Goal: Find specific page/section: Find specific page/section

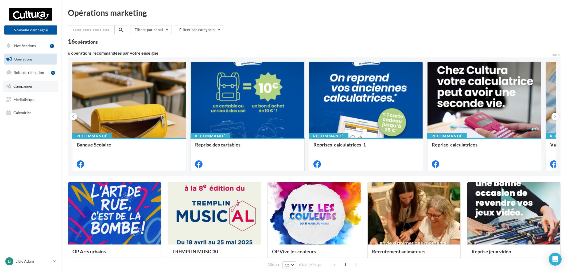
click at [36, 89] on link "Campagnes" at bounding box center [30, 85] width 55 height 11
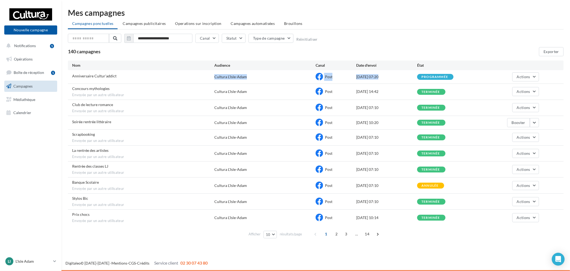
drag, startPoint x: 200, startPoint y: 76, endPoint x: 451, endPoint y: 72, distance: 251.1
click at [450, 72] on div "Anniversaire Cultur'addict Cultura L'Isle-Adam Post 15/09/2025 07:20 programmée…" at bounding box center [316, 76] width 496 height 13
click at [476, 76] on div "programmée" at bounding box center [447, 77] width 61 height 6
drag, startPoint x: 108, startPoint y: 74, endPoint x: 445, endPoint y: 76, distance: 337.5
click at [445, 76] on div "Anniversaire Cultur'addict Cultura L'Isle-Adam Post 15/09/2025 07:20 programmée…" at bounding box center [316, 76] width 496 height 13
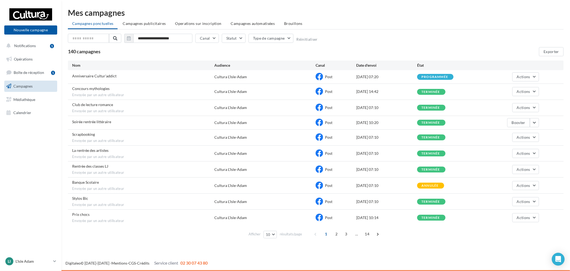
click at [462, 78] on div "programmée" at bounding box center [447, 77] width 61 height 6
click at [30, 72] on span "Boîte de réception" at bounding box center [29, 72] width 30 height 5
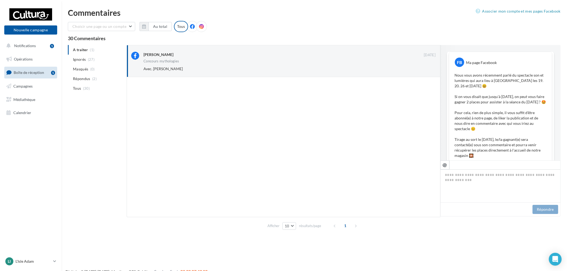
scroll to position [200, 0]
